Goal: Check status: Check status

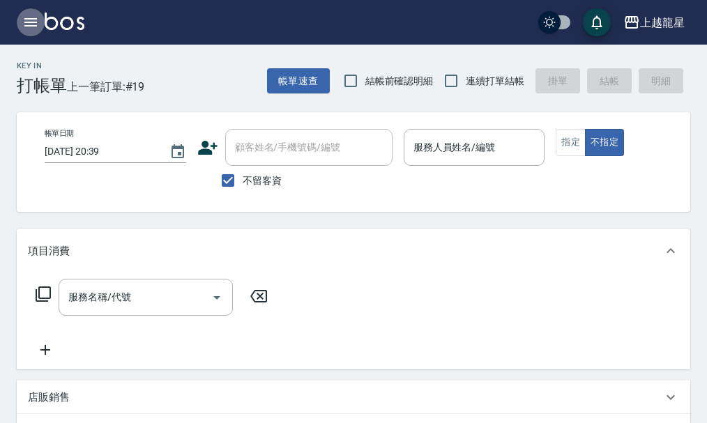
click at [31, 22] on icon "button" at bounding box center [30, 22] width 13 height 8
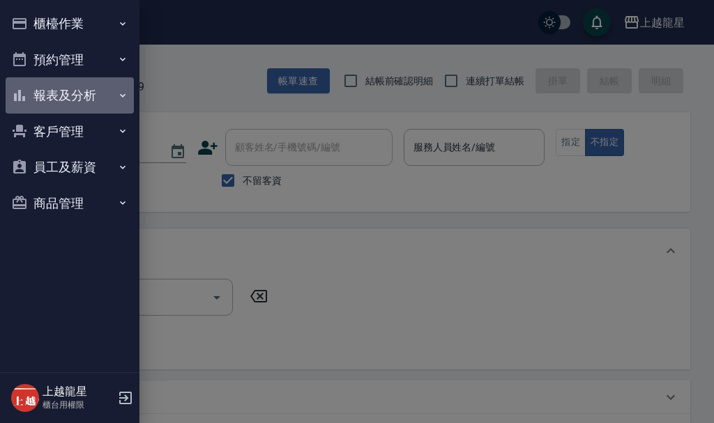
click at [41, 91] on button "報表及分析" at bounding box center [70, 95] width 128 height 36
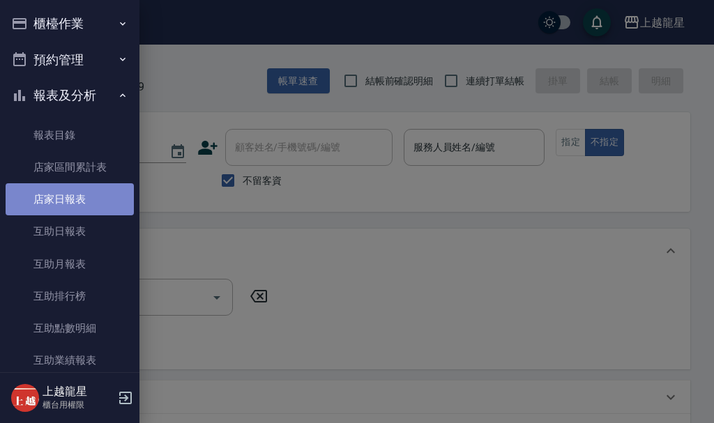
click at [105, 192] on link "店家日報表" at bounding box center [70, 199] width 128 height 32
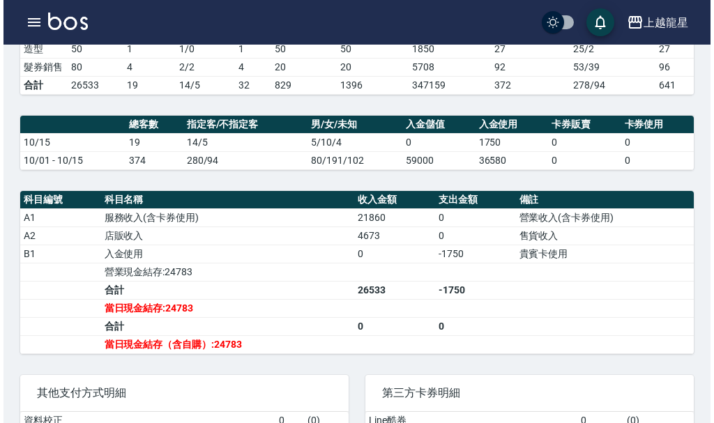
scroll to position [349, 0]
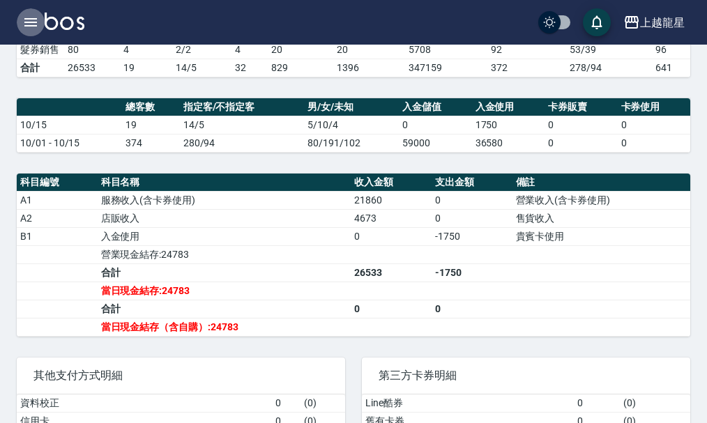
click at [29, 27] on icon "button" at bounding box center [30, 22] width 13 height 8
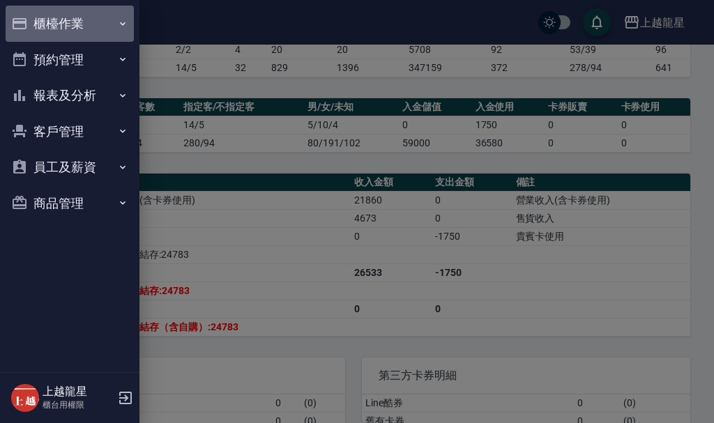
click at [55, 22] on button "櫃檯作業" at bounding box center [70, 24] width 128 height 36
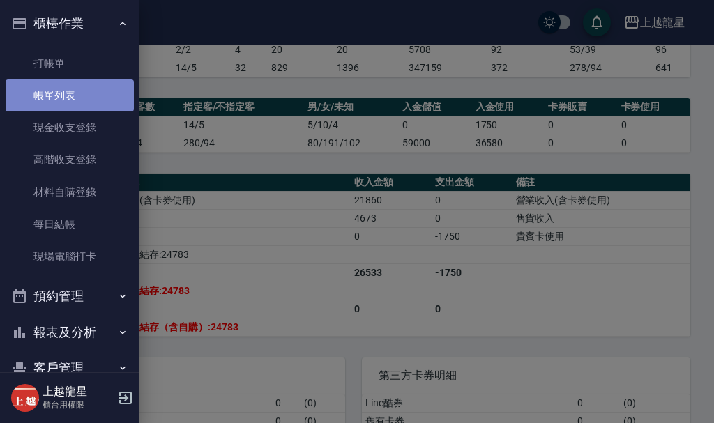
click at [82, 92] on link "帳單列表" at bounding box center [70, 96] width 128 height 32
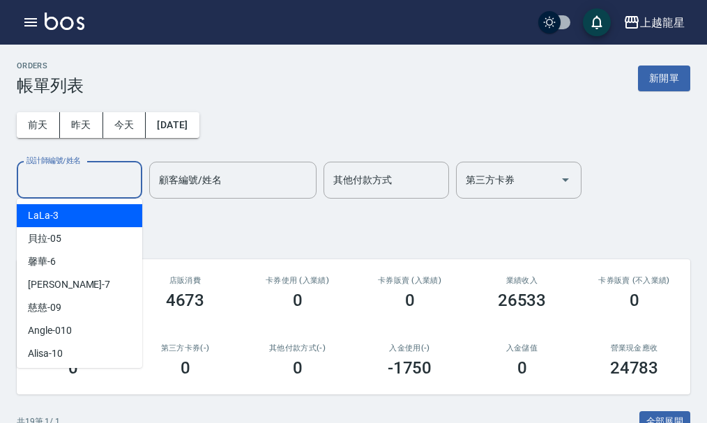
click at [73, 183] on input "設計師編號/姓名" at bounding box center [79, 180] width 113 height 24
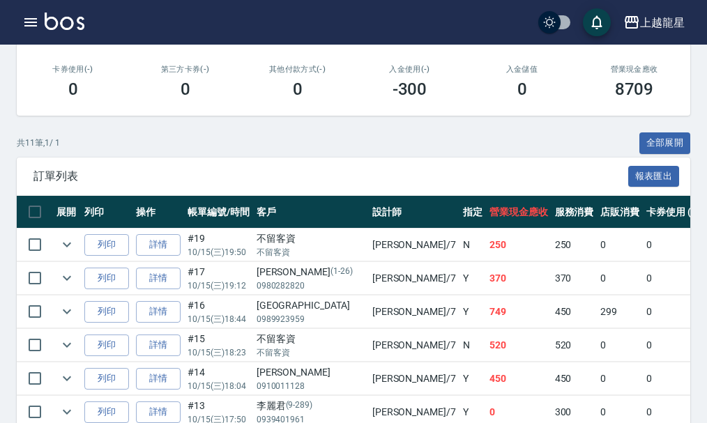
scroll to position [349, 0]
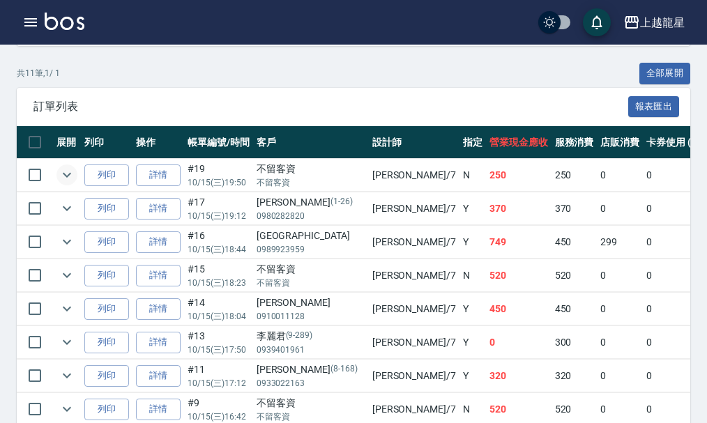
type input "雅君-7"
click at [61, 177] on icon "expand row" at bounding box center [67, 175] width 17 height 17
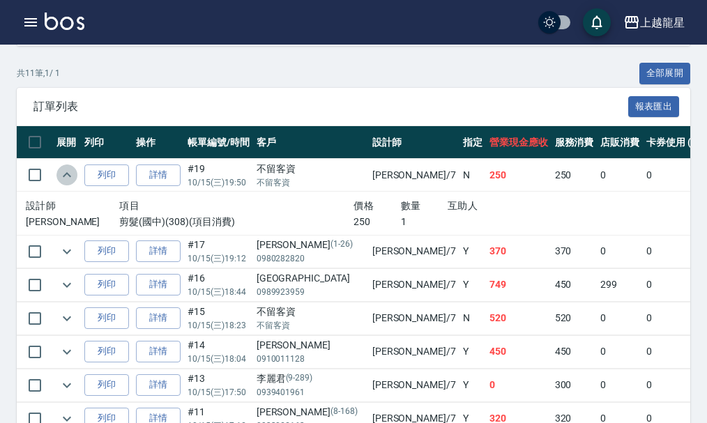
click at [64, 174] on icon "expand row" at bounding box center [67, 175] width 17 height 17
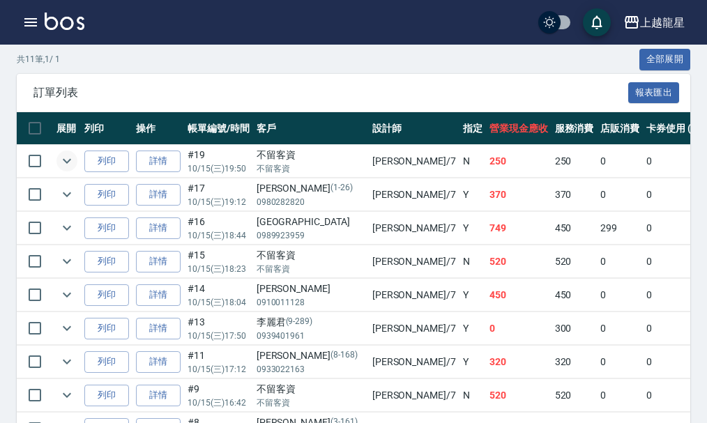
scroll to position [518, 0]
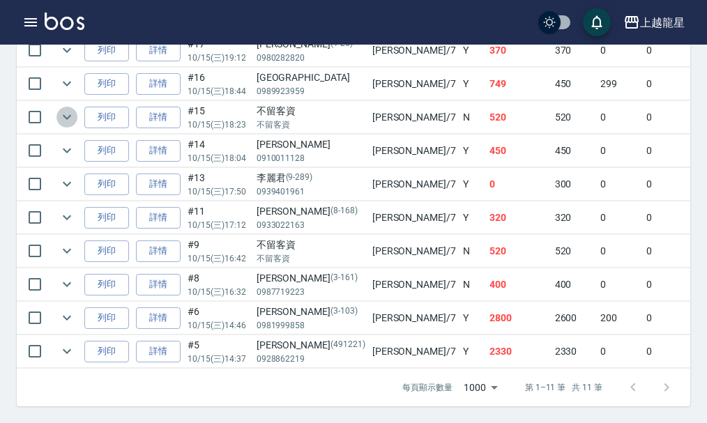
click at [63, 109] on icon "expand row" at bounding box center [67, 117] width 17 height 17
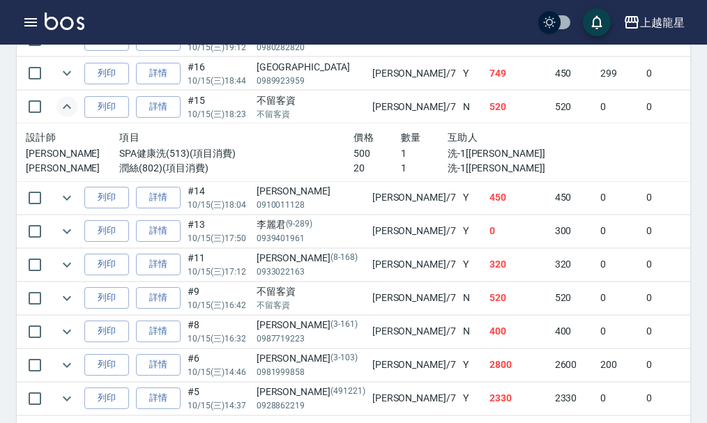
click at [61, 103] on icon "expand row" at bounding box center [67, 106] width 17 height 17
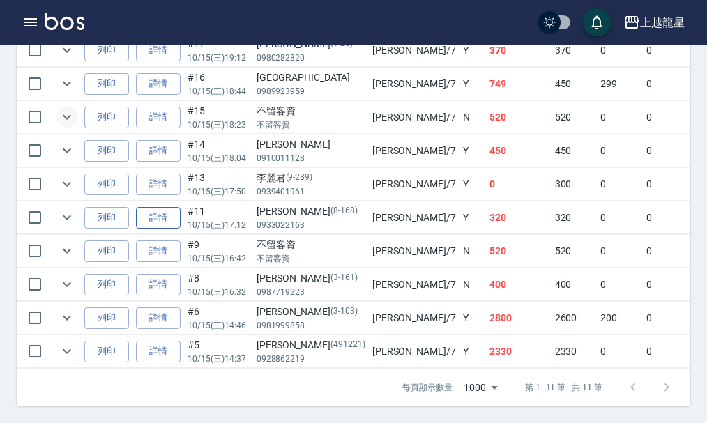
scroll to position [448, 0]
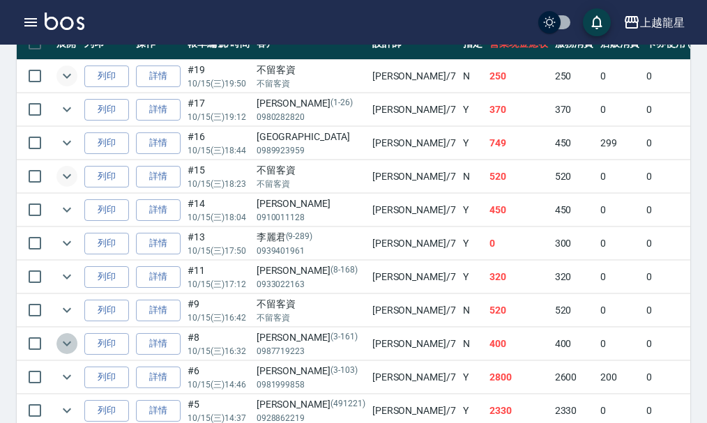
click at [73, 339] on icon "expand row" at bounding box center [67, 343] width 17 height 17
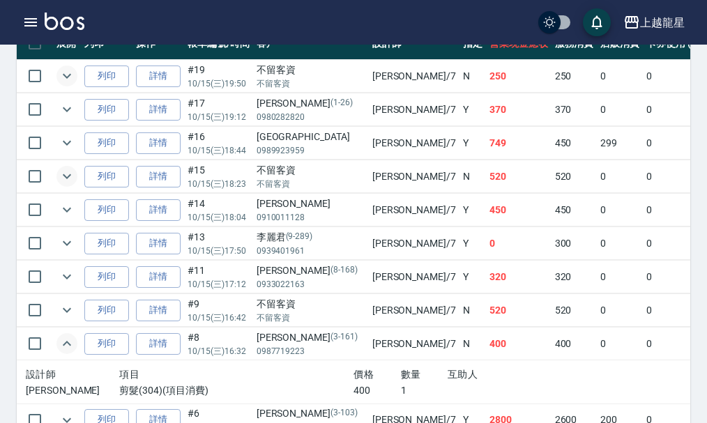
click at [67, 335] on icon "expand row" at bounding box center [67, 343] width 17 height 17
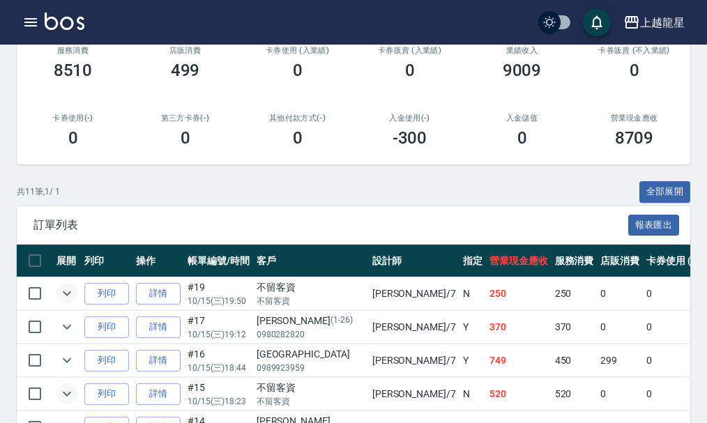
scroll to position [99, 0]
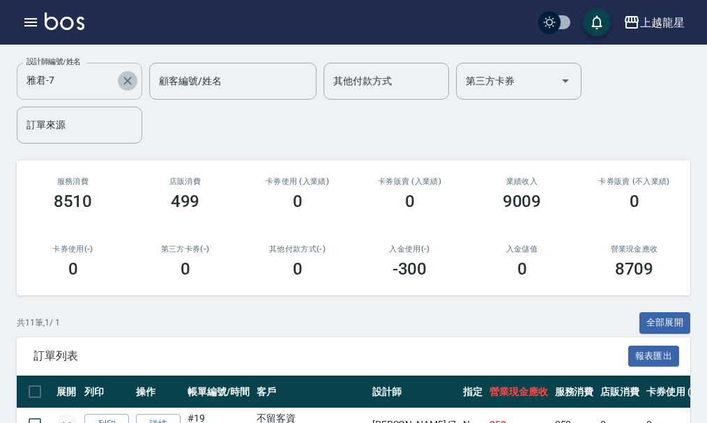
click at [126, 82] on icon "Clear" at bounding box center [127, 81] width 8 height 8
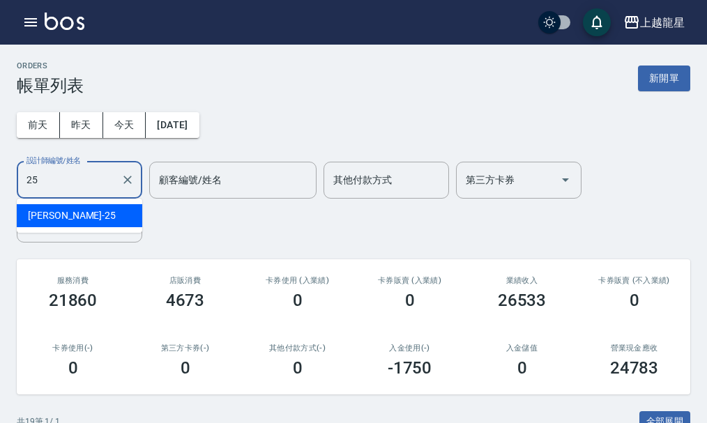
type input "淑雲-25"
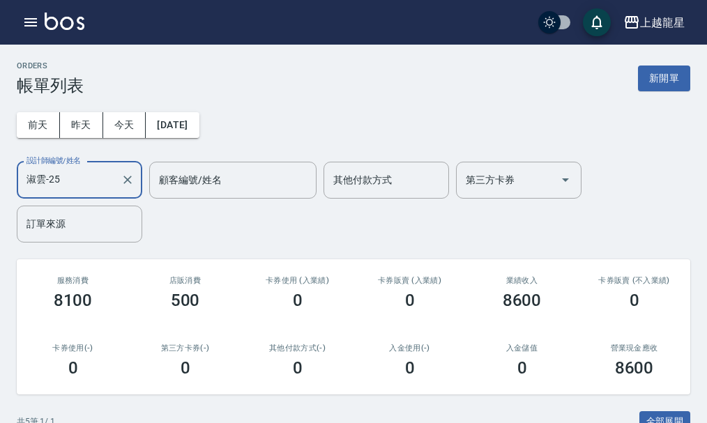
click at [118, 184] on div at bounding box center [127, 180] width 18 height 37
click at [119, 182] on button "Clear" at bounding box center [128, 180] width 20 height 20
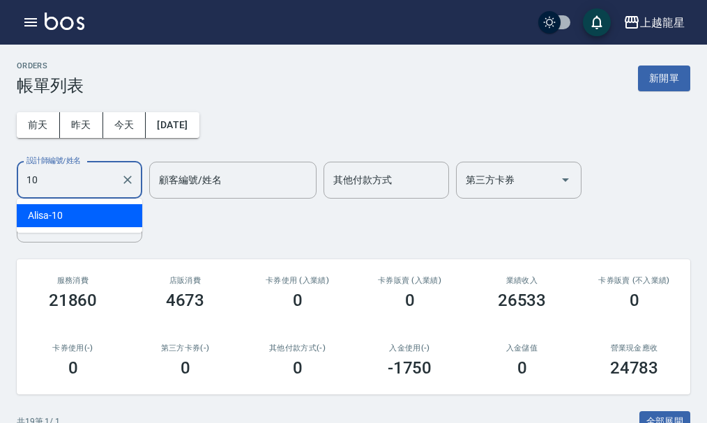
click at [96, 221] on div "Alisa -10" at bounding box center [80, 215] width 126 height 23
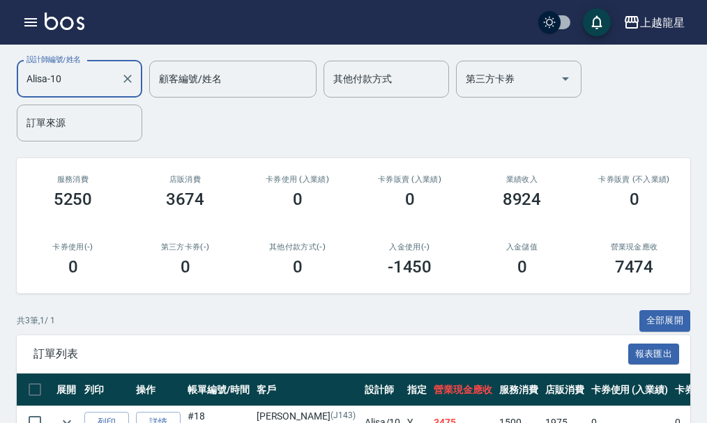
scroll to position [250, 0]
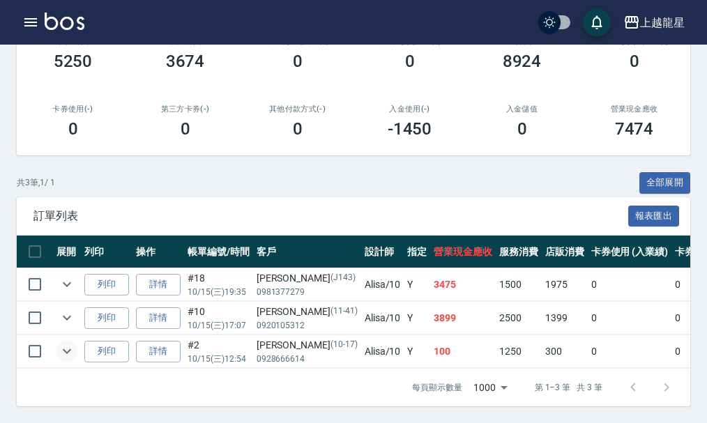
type input "Alisa-10"
click at [77, 343] on button "expand row" at bounding box center [66, 351] width 21 height 21
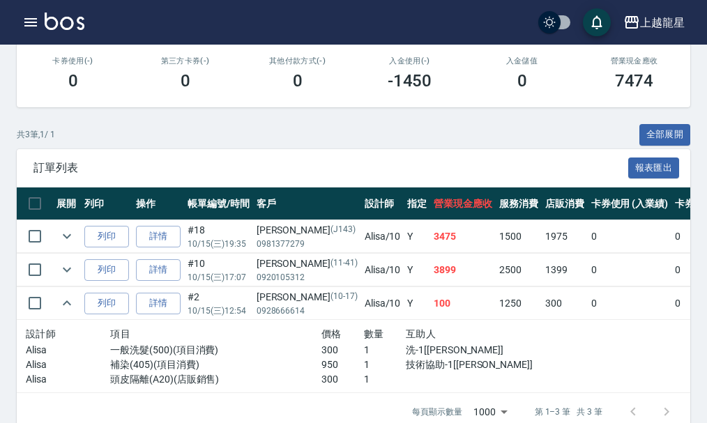
scroll to position [319, 0]
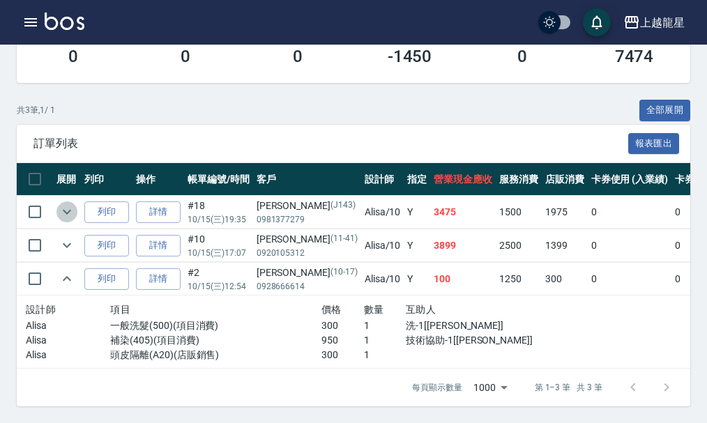
click at [66, 211] on icon "expand row" at bounding box center [67, 212] width 17 height 17
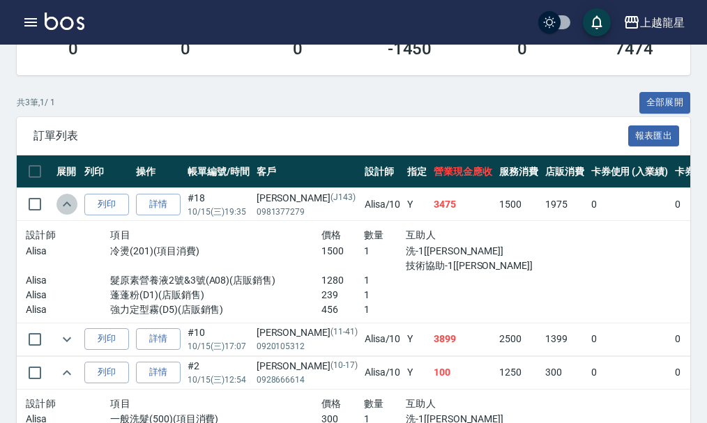
click at [69, 202] on icon "expand row" at bounding box center [67, 204] width 17 height 17
